Goal: Download file/media

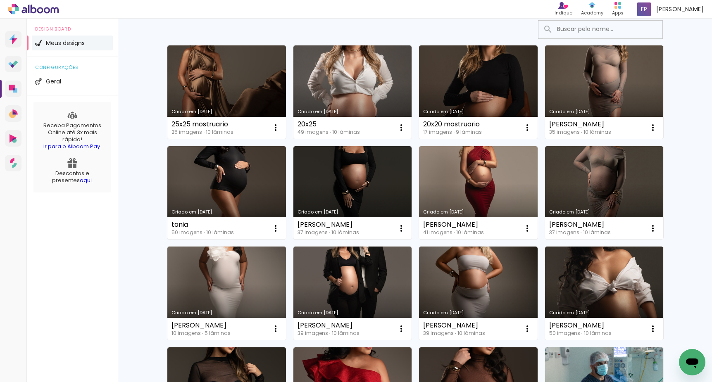
scroll to position [69, 0]
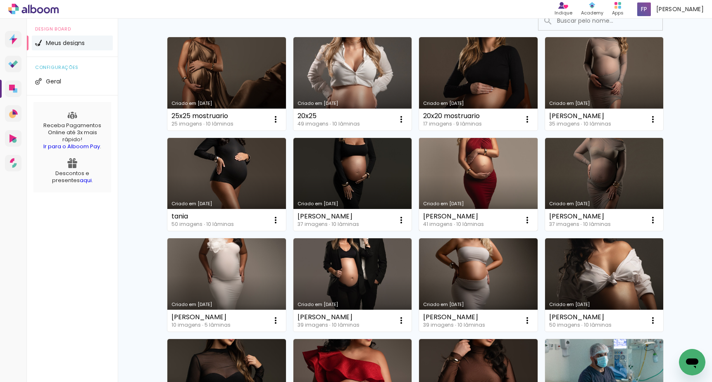
click at [462, 172] on link "Criado em [DATE]" at bounding box center [478, 184] width 119 height 93
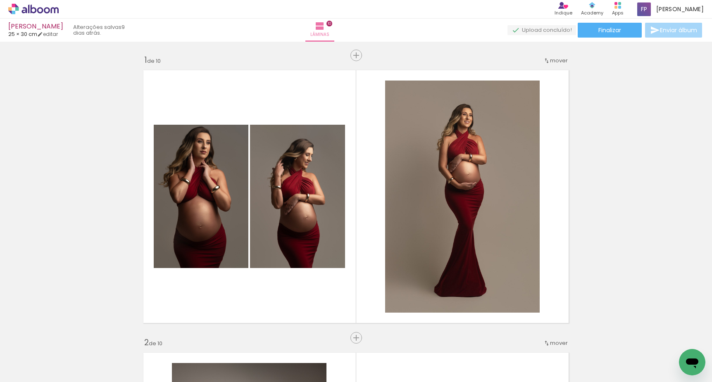
click at [29, 368] on span "Adicionar Fotos" at bounding box center [29, 371] width 25 height 9
click at [0, 0] on input "file" at bounding box center [0, 0] width 0 height 0
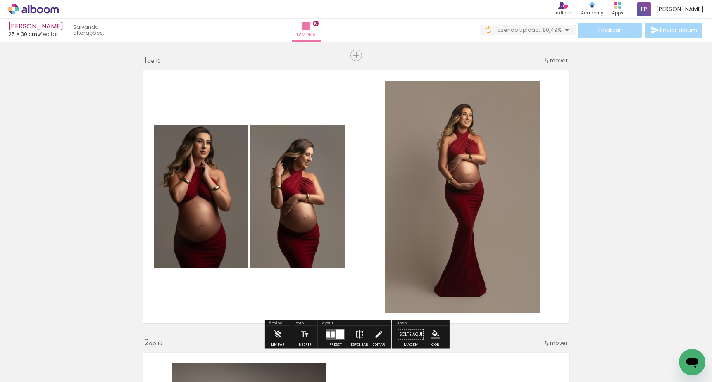
click at [36, 367] on span "Adicionar Fotos" at bounding box center [29, 371] width 25 height 9
click at [0, 0] on input "file" at bounding box center [0, 0] width 0 height 0
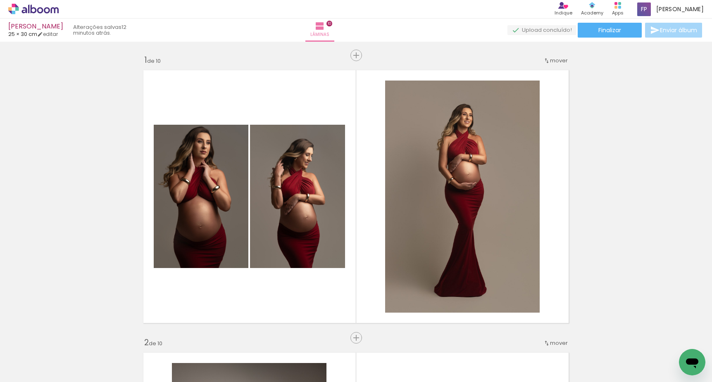
click at [36, 370] on span "Adicionar Fotos" at bounding box center [29, 371] width 25 height 9
click at [0, 0] on input "file" at bounding box center [0, 0] width 0 height 0
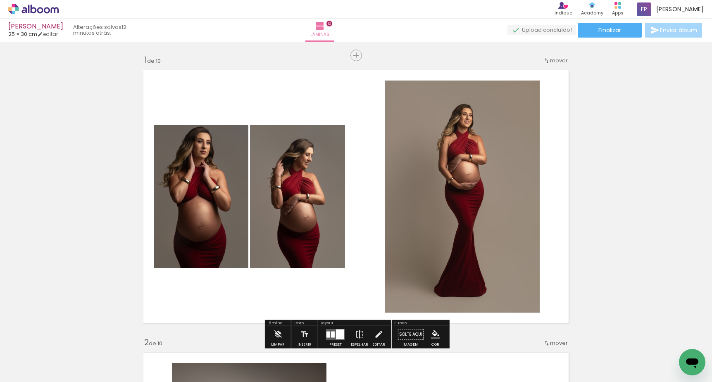
click at [32, 369] on span "Adicionar Fotos" at bounding box center [29, 371] width 25 height 9
click at [0, 0] on input "file" at bounding box center [0, 0] width 0 height 0
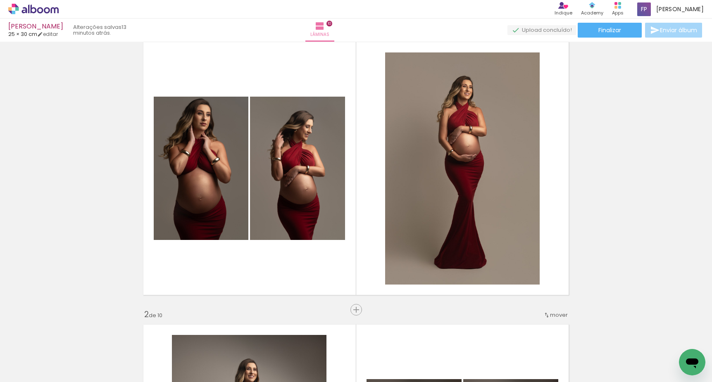
scroll to position [31, 0]
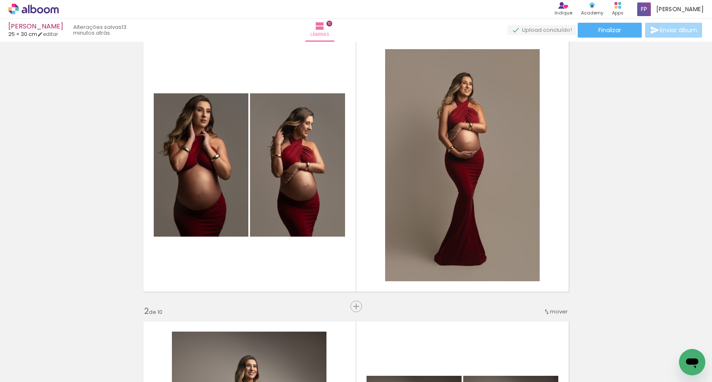
click at [40, 367] on span "Adicionar Fotos" at bounding box center [29, 371] width 25 height 9
click at [0, 0] on input "file" at bounding box center [0, 0] width 0 height 0
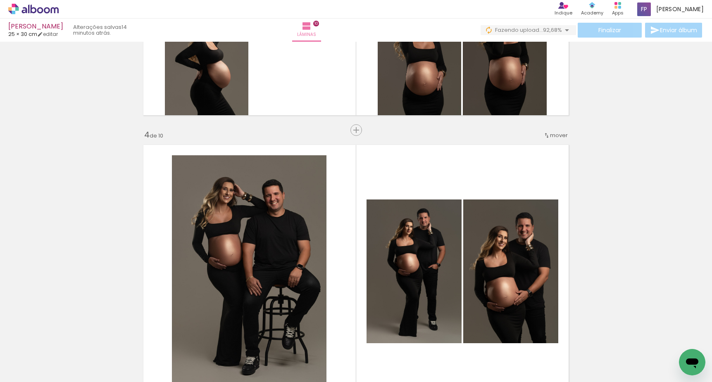
scroll to position [0, 0]
drag, startPoint x: 582, startPoint y: 211, endPoint x: 581, endPoint y: 271, distance: 60.4
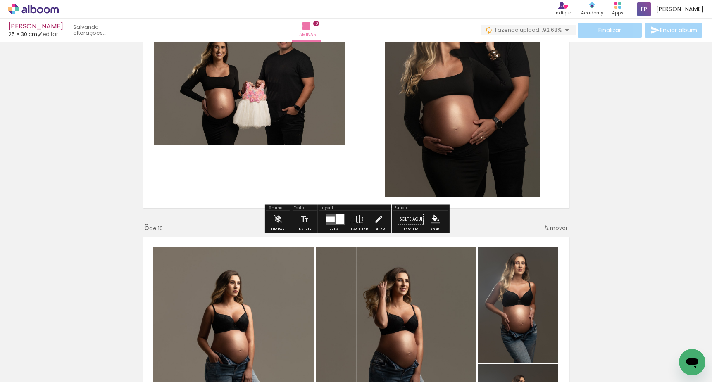
scroll to position [1251, 0]
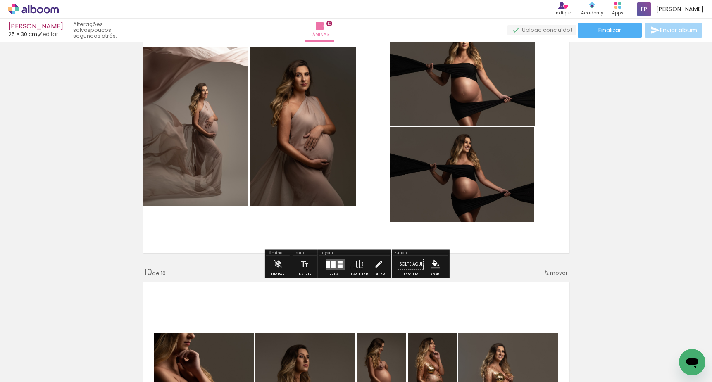
scroll to position [2332, 0]
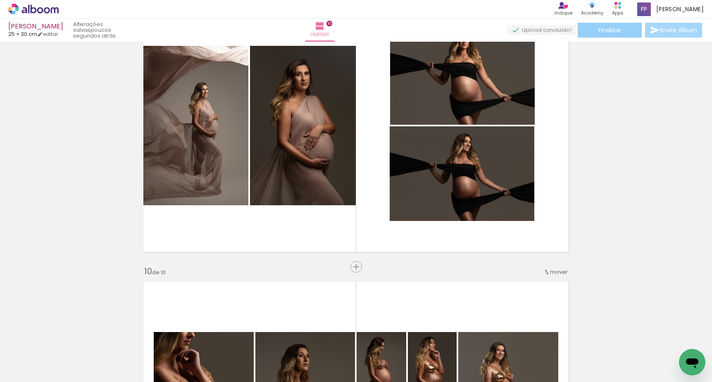
click at [601, 31] on span "Finalizar" at bounding box center [609, 30] width 23 height 6
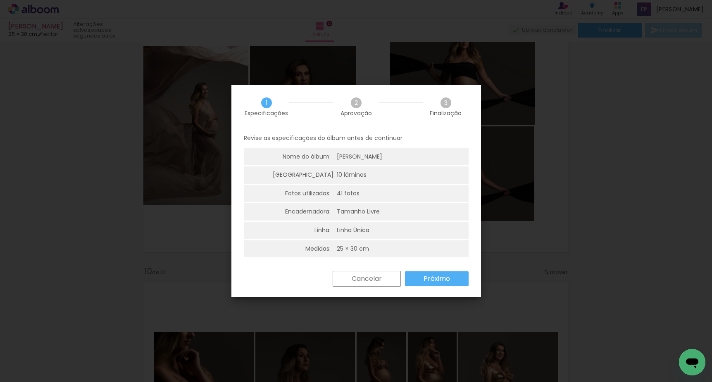
drag, startPoint x: 422, startPoint y: 274, endPoint x: 426, endPoint y: 272, distance: 4.8
click at [422, 274] on paper-button "Próximo" at bounding box center [437, 278] width 64 height 15
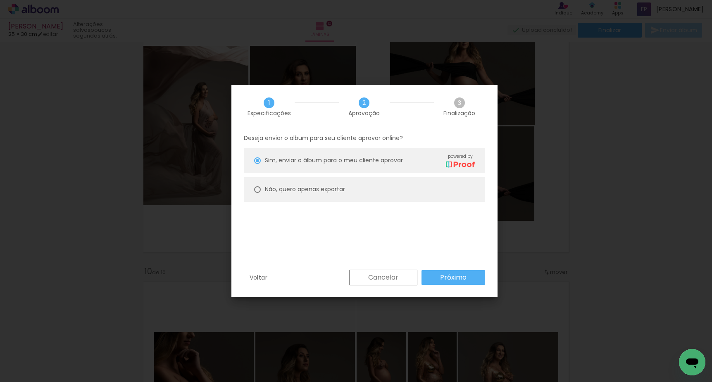
click at [258, 183] on paper-radio-button "Não, quero apenas exportar" at bounding box center [364, 189] width 241 height 25
type paper-radio-button "on"
click at [0, 0] on slot "Próximo" at bounding box center [0, 0] width 0 height 0
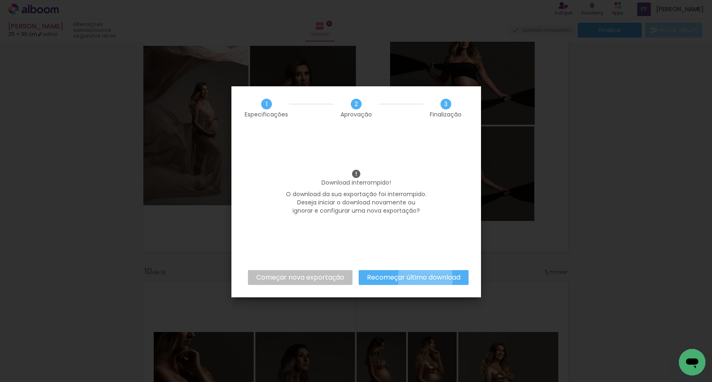
click at [0, 0] on slot "Recomeçar último download" at bounding box center [0, 0] width 0 height 0
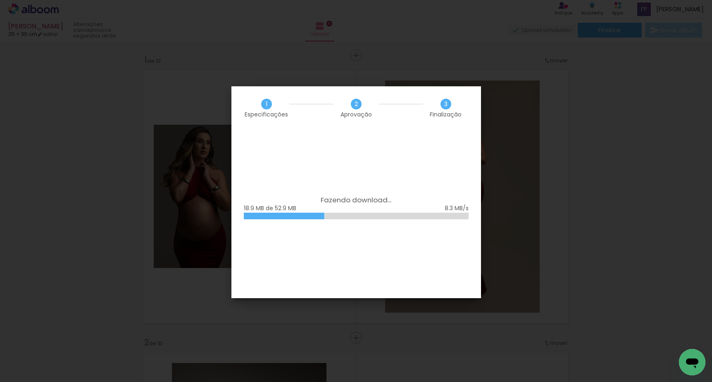
scroll to position [0, 1248]
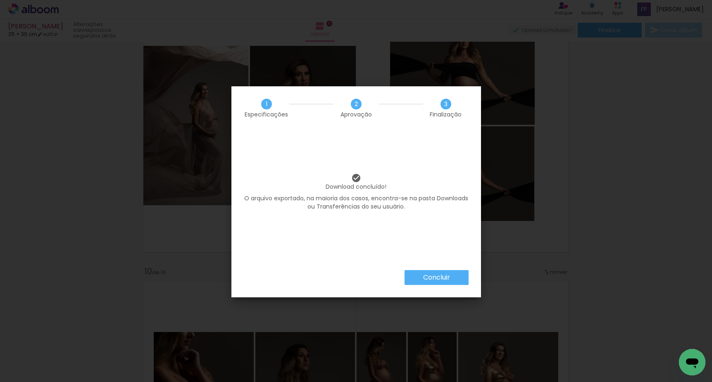
click at [0, 0] on slot "Concluir" at bounding box center [0, 0] width 0 height 0
